Goal: Information Seeking & Learning: Learn about a topic

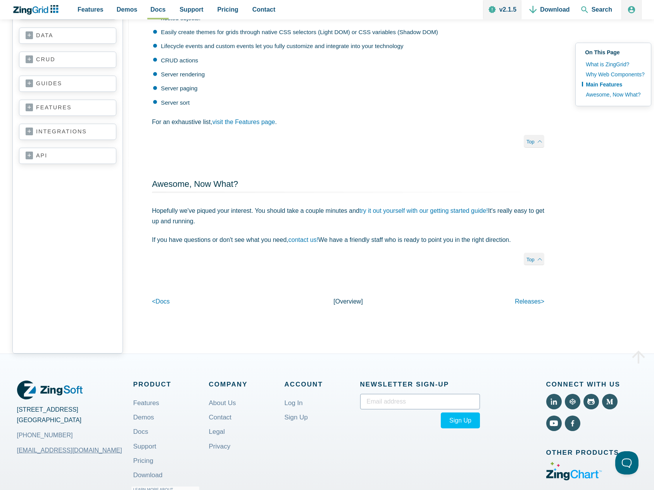
scroll to position [543, 0]
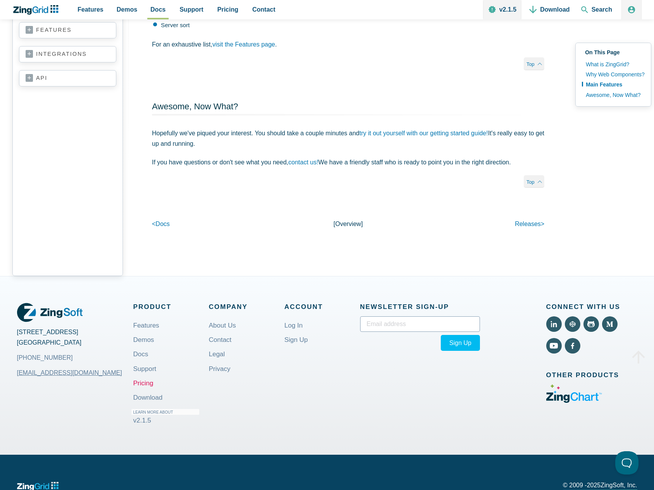
click at [150, 383] on link "Pricing" at bounding box center [143, 383] width 20 height 18
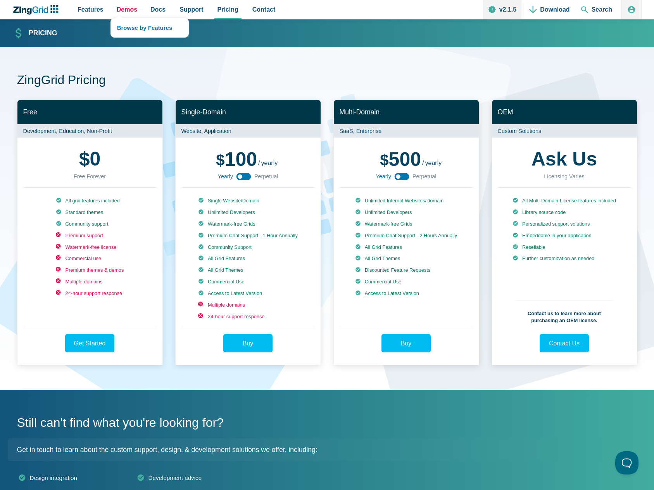
click at [121, 11] on span "Demos" at bounding box center [127, 9] width 21 height 10
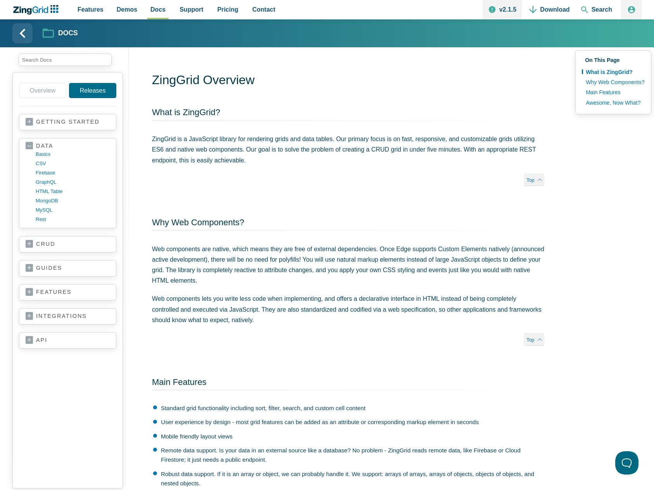
click at [64, 241] on link "crud" at bounding box center [68, 244] width 84 height 8
click at [52, 312] on link "guides" at bounding box center [68, 314] width 84 height 8
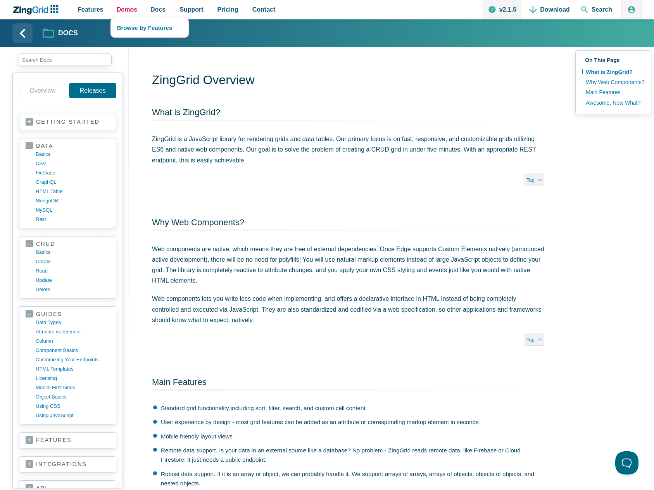
click at [127, 9] on span "Demos" at bounding box center [127, 9] width 21 height 10
